Goal: Information Seeking & Learning: Understand process/instructions

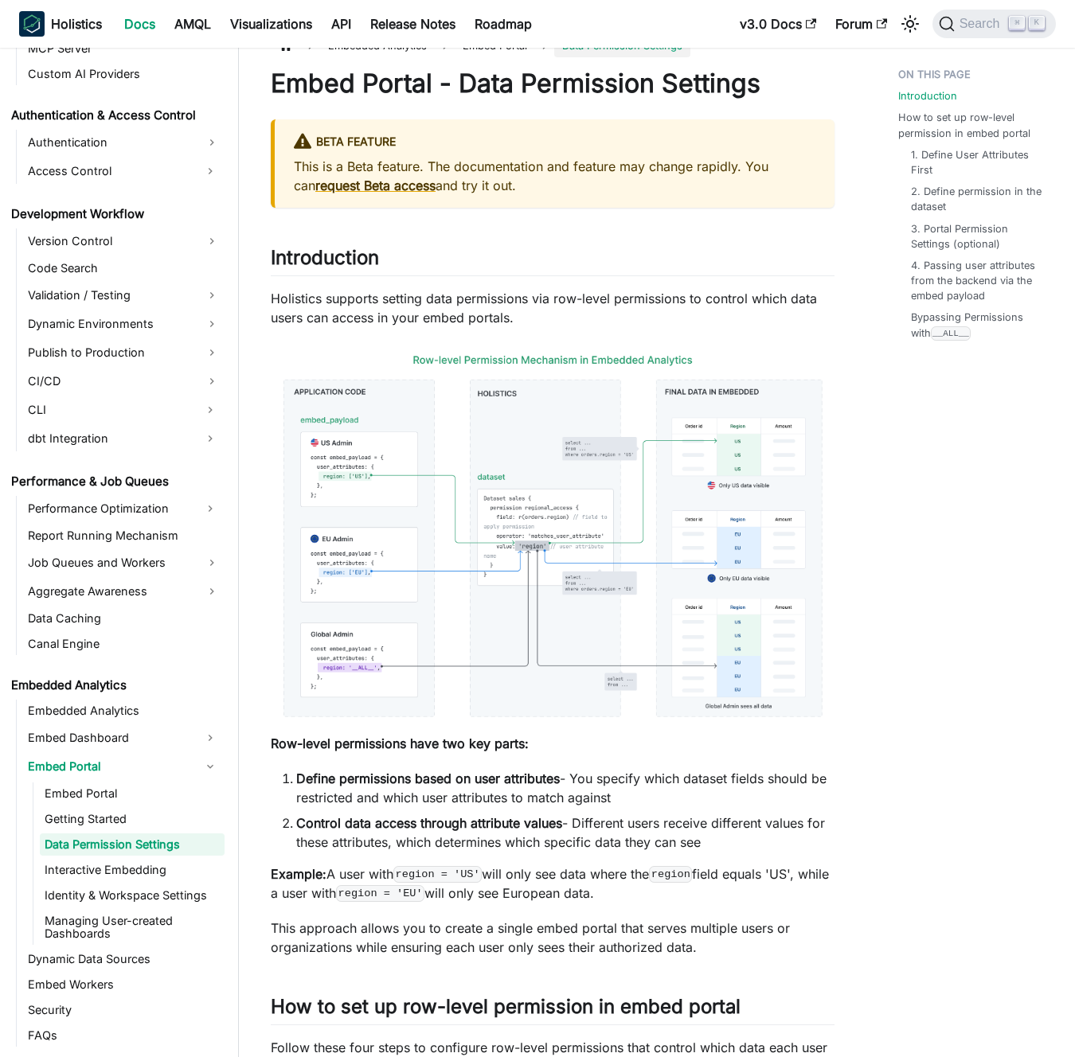
click at [640, 304] on p "Holistics supports setting data permissions via row-level permissions to contro…" at bounding box center [553, 308] width 564 height 38
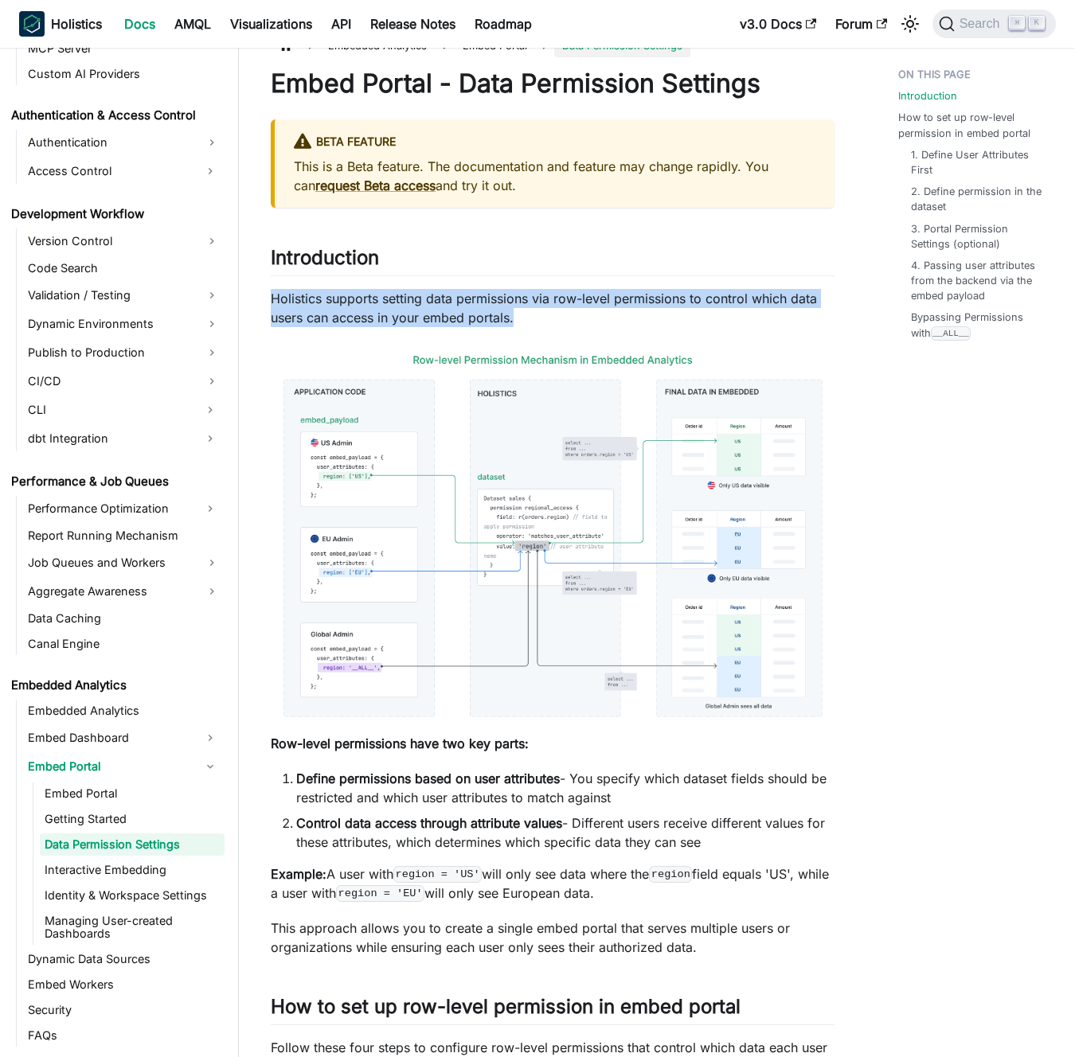
click at [640, 304] on p "Holistics supports setting data permissions via row-level permissions to contro…" at bounding box center [553, 308] width 564 height 38
click at [628, 304] on p "Holistics supports setting data permissions via row-level permissions to contro…" at bounding box center [553, 308] width 564 height 38
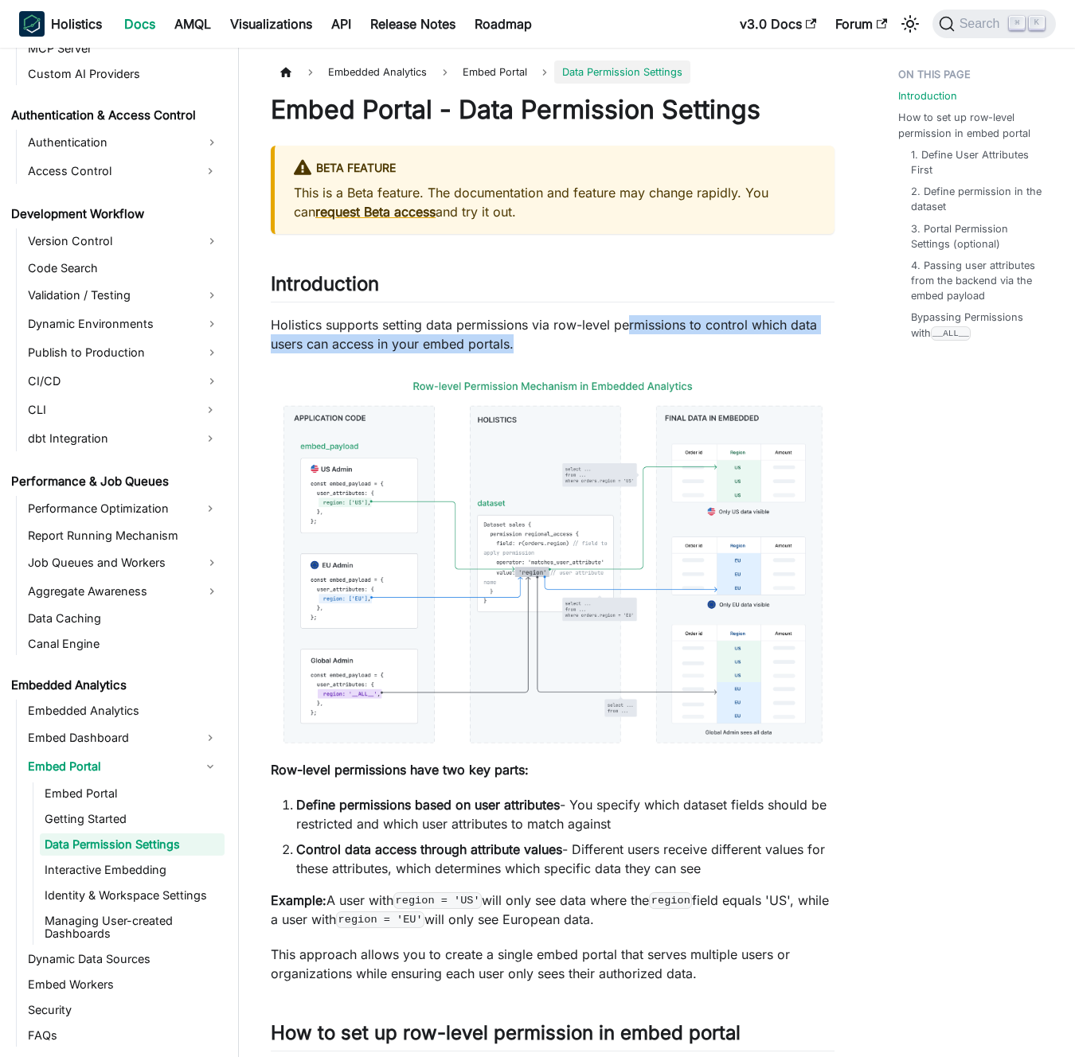
click at [554, 343] on p "Holistics supports setting data permissions via row-level permissions to contro…" at bounding box center [553, 334] width 564 height 38
click at [545, 337] on p "Holistics supports setting data permissions via row-level permissions to contro…" at bounding box center [553, 334] width 564 height 38
click at [649, 334] on p "Holistics supports setting data permissions via row-level permissions to contro…" at bounding box center [553, 334] width 564 height 38
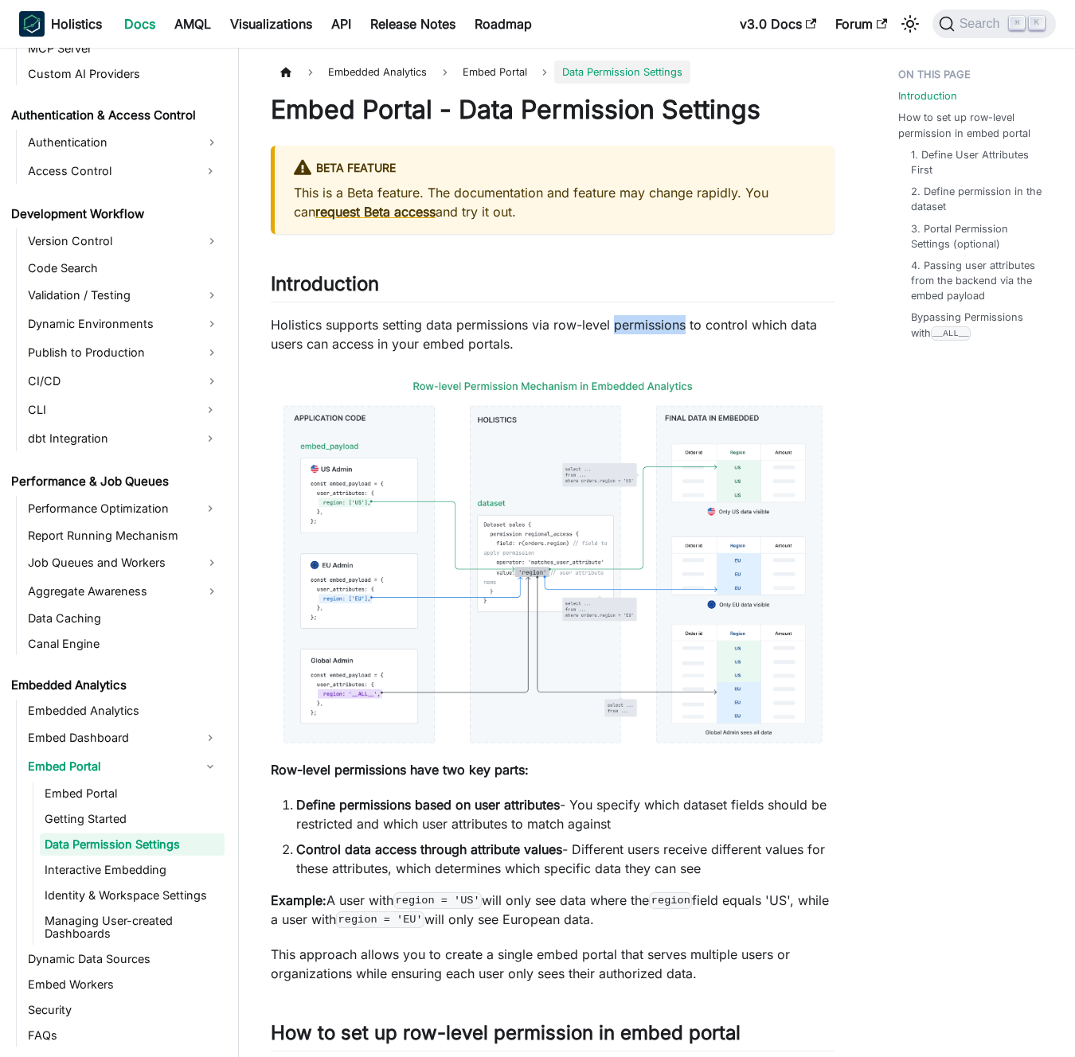
click at [649, 334] on p "Holistics supports setting data permissions via row-level permissions to contro…" at bounding box center [553, 334] width 564 height 38
click at [639, 332] on p "Holistics supports setting data permissions via row-level permissions to contro…" at bounding box center [553, 334] width 564 height 38
click at [506, 322] on p "Holistics supports setting data permissions via row-level permissions to contro…" at bounding box center [553, 334] width 564 height 38
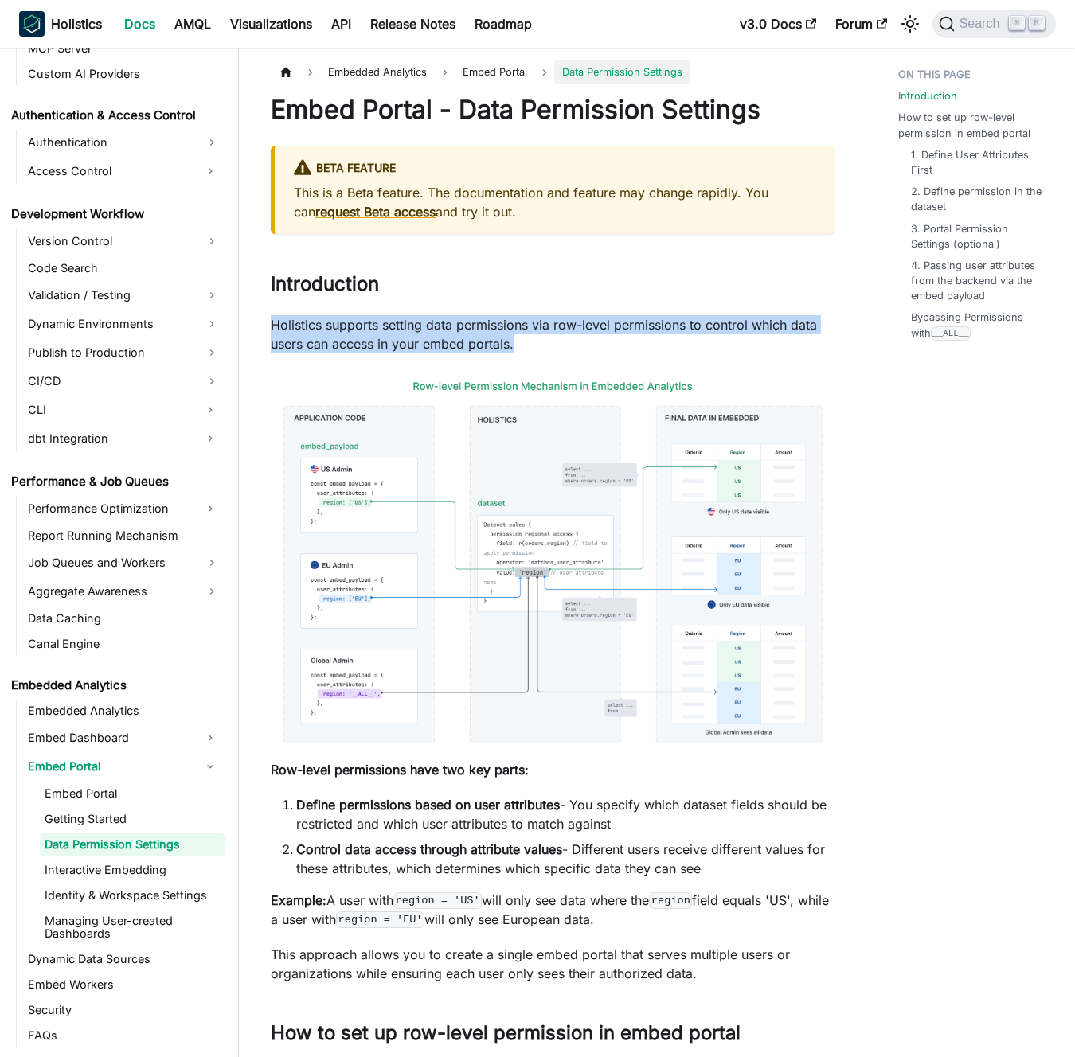
click at [506, 322] on p "Holistics supports setting data permissions via row-level permissions to contro…" at bounding box center [553, 334] width 564 height 38
click at [494, 323] on p "Holistics supports setting data permissions via row-level permissions to contro…" at bounding box center [553, 334] width 564 height 38
